Goal: Find specific page/section: Find specific page/section

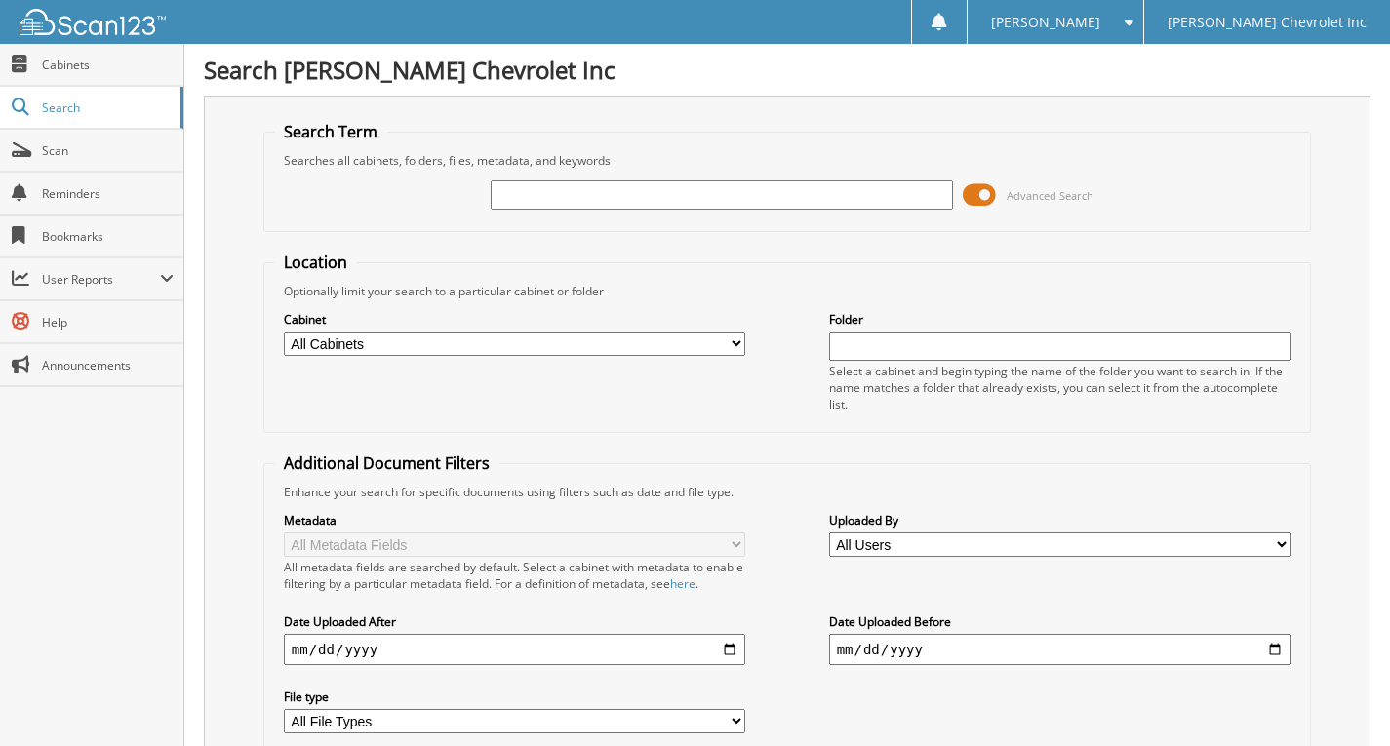
click at [581, 199] on input "text" at bounding box center [722, 194] width 462 height 29
type input "93589"
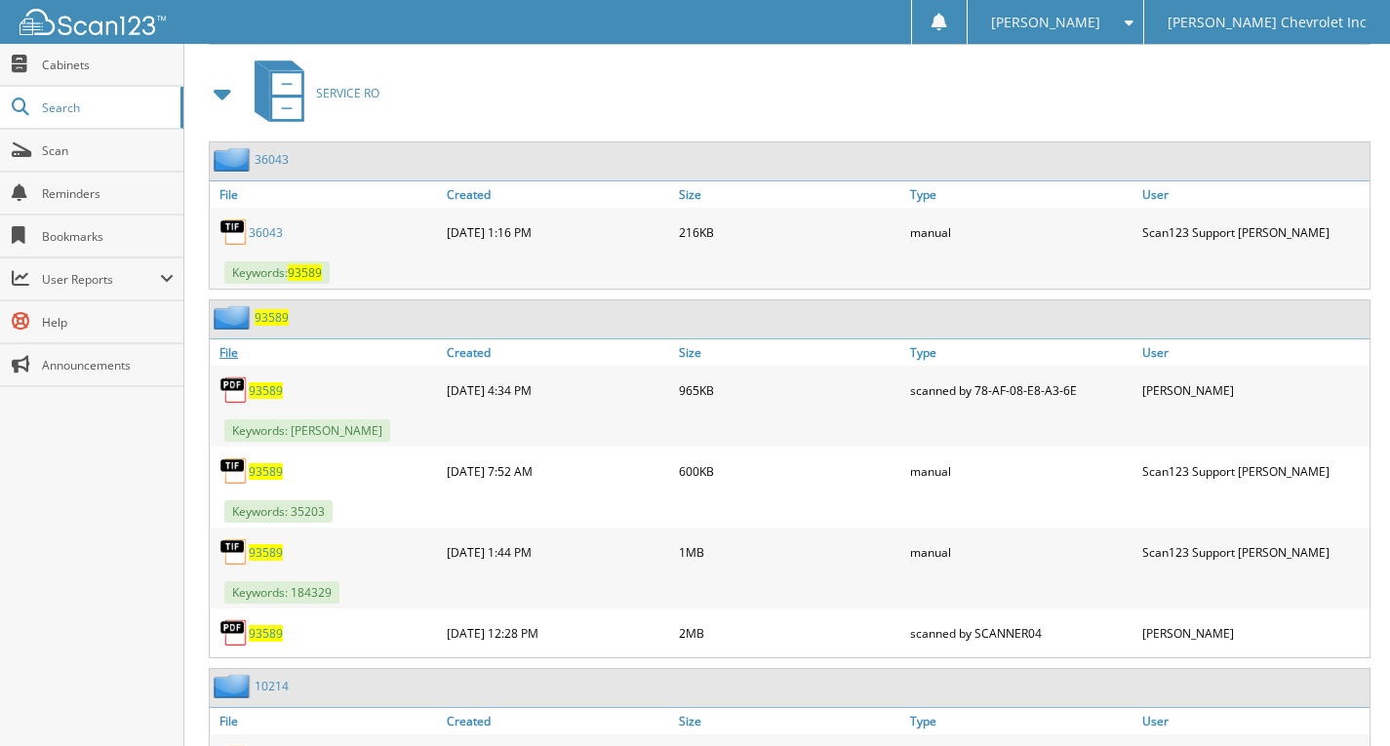
scroll to position [1268, 0]
click at [273, 316] on span "93589" at bounding box center [272, 318] width 34 height 17
